Goal: Navigation & Orientation: Find specific page/section

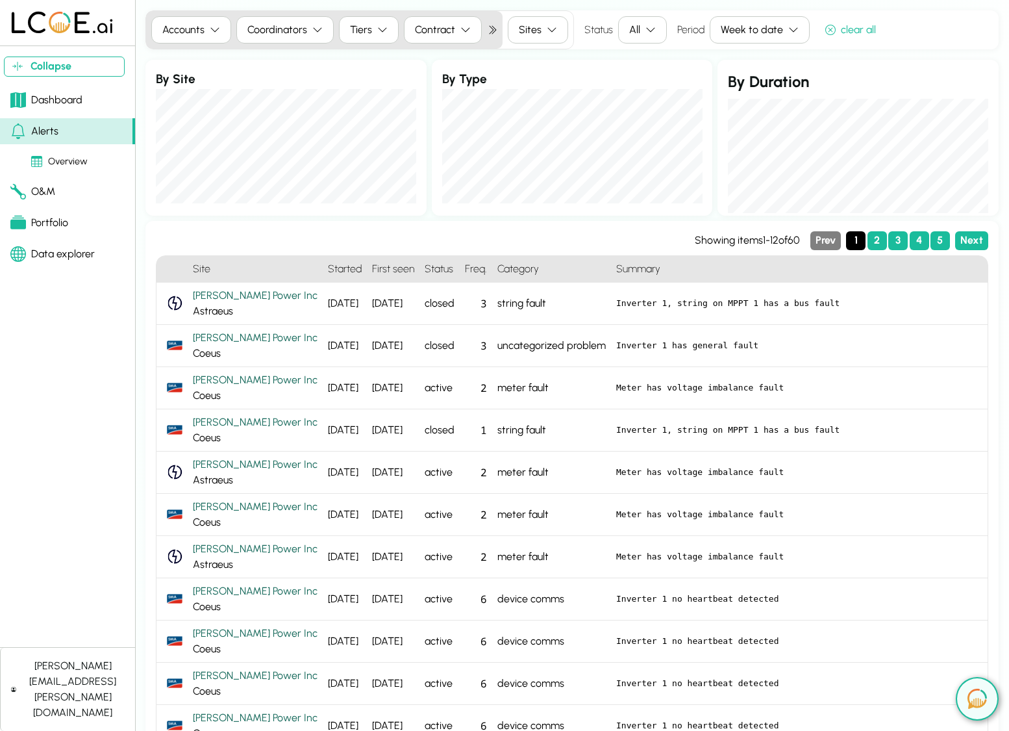
click at [29, 218] on div "Portfolio" at bounding box center [39, 223] width 58 height 16
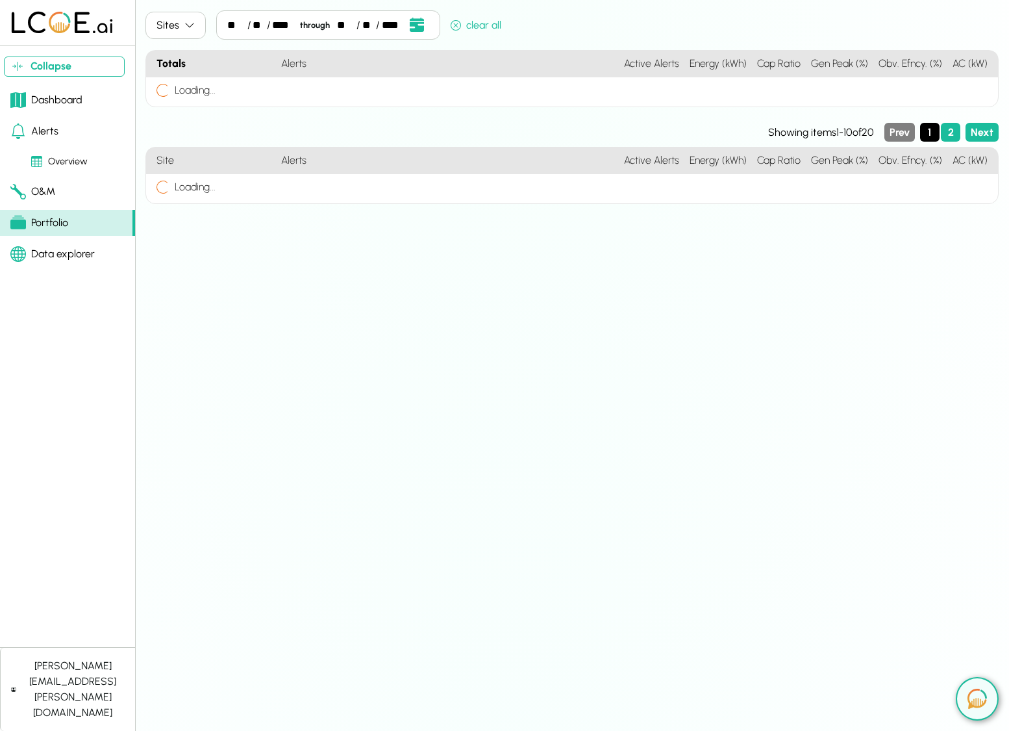
click at [54, 186] on div "O&M" at bounding box center [32, 192] width 45 height 16
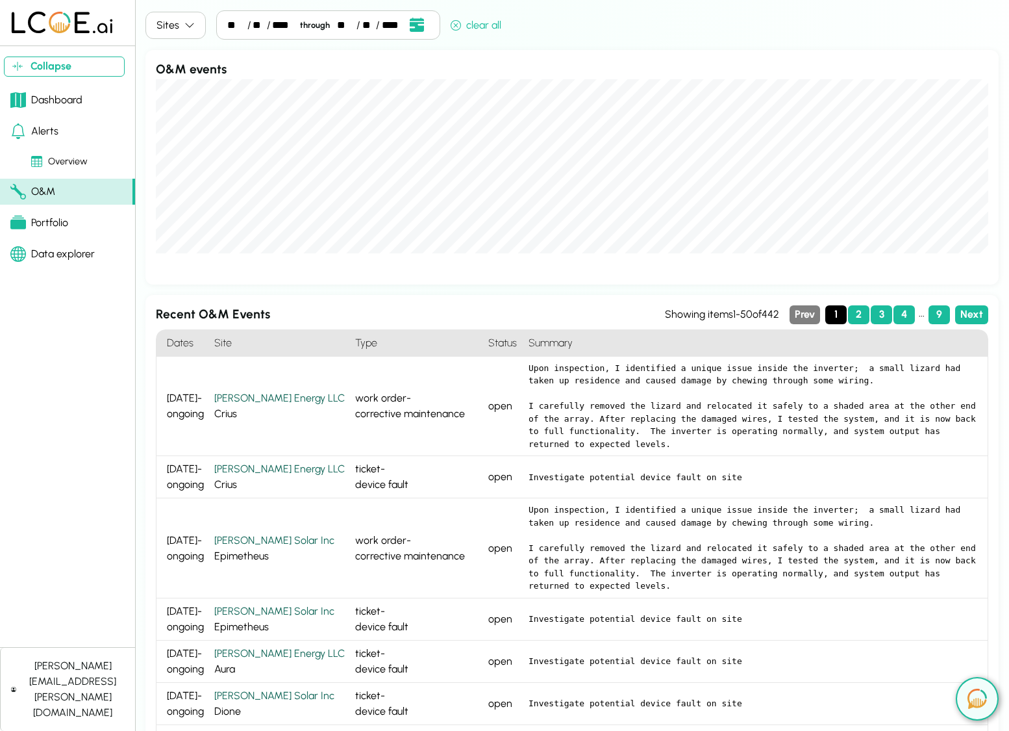
click at [71, 219] on link "Portfolio" at bounding box center [67, 223] width 135 height 26
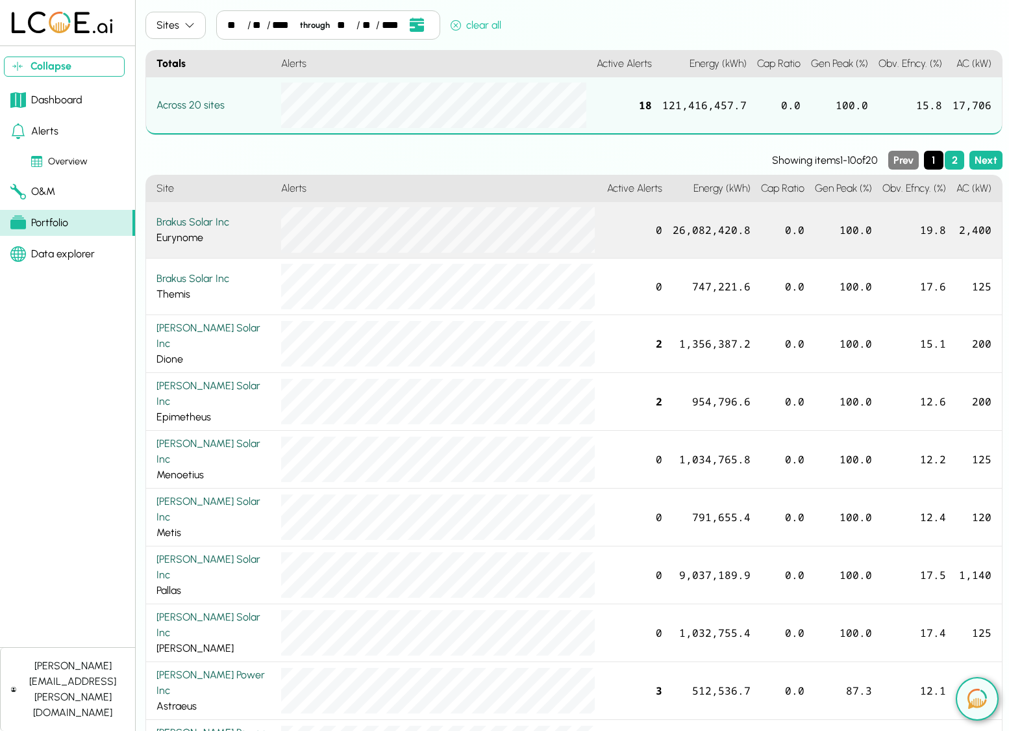
click at [214, 230] on div "Brakus Solar Inc Eurynome" at bounding box center [214, 229] width 114 height 31
